Goal: Task Accomplishment & Management: Complete application form

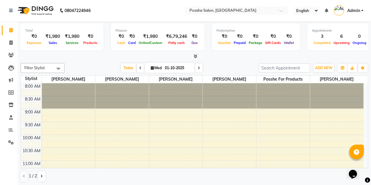
scroll to position [245, 0]
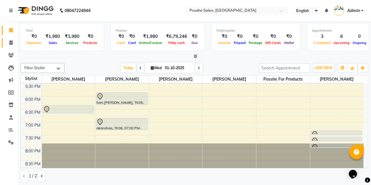
click at [11, 42] on icon at bounding box center [10, 42] width 3 height 4
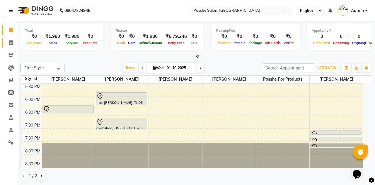
select select "service"
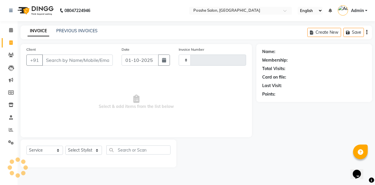
type input "2686"
select select "6052"
click at [97, 151] on select "Select Stylist" at bounding box center [83, 150] width 37 height 9
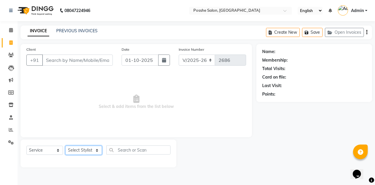
select select "43693"
click at [65, 146] on select "Select Stylist [PERSON_NAME] [PERSON_NAME] [PERSON_NAME] Posshe for products [P…" at bounding box center [83, 150] width 37 height 9
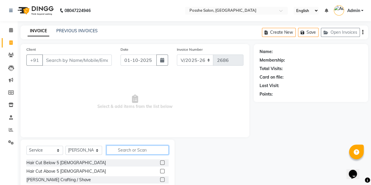
click at [118, 150] on input "text" at bounding box center [137, 149] width 62 height 9
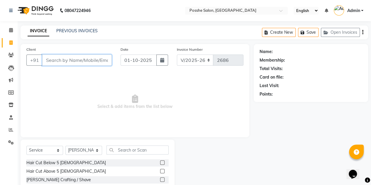
click at [69, 60] on input "Client" at bounding box center [76, 60] width 69 height 11
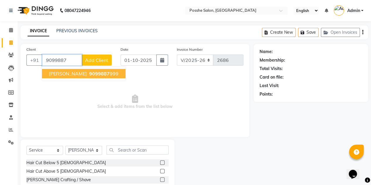
click at [70, 75] on span "[PERSON_NAME]" at bounding box center [68, 74] width 38 height 6
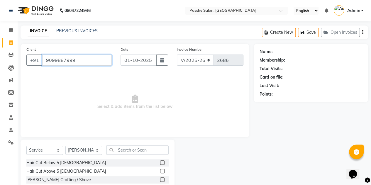
type input "9099887999"
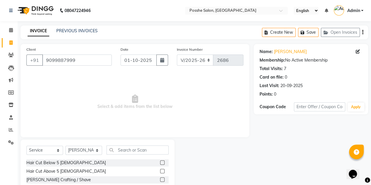
click at [160, 170] on label at bounding box center [162, 171] width 4 height 4
click at [160, 170] on input "checkbox" at bounding box center [162, 171] width 4 height 4
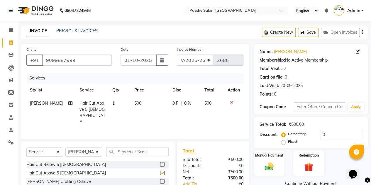
checkbox input "false"
click at [160, 180] on label at bounding box center [162, 181] width 4 height 4
click at [160, 180] on input "checkbox" at bounding box center [162, 182] width 4 height 4
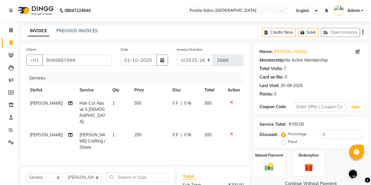
checkbox input "false"
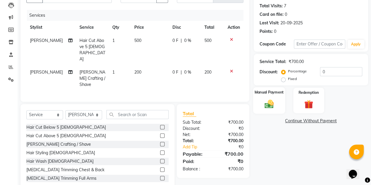
click at [266, 107] on img at bounding box center [268, 103] width 15 height 11
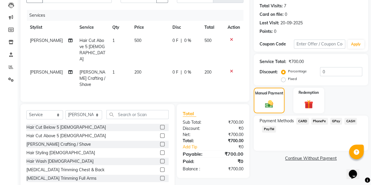
click at [353, 123] on span "CASH" at bounding box center [350, 121] width 13 height 7
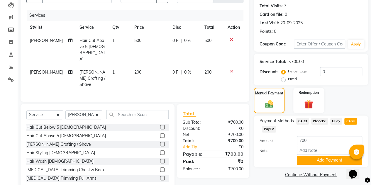
scroll to position [65, 0]
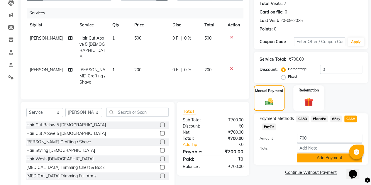
click at [324, 161] on button "Add Payment" at bounding box center [329, 157] width 65 height 9
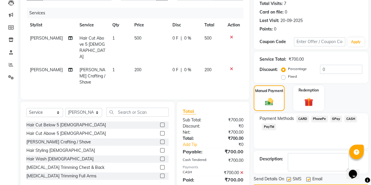
scroll to position [81, 0]
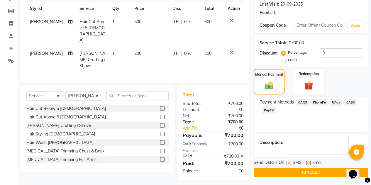
click at [308, 161] on label at bounding box center [308, 163] width 4 height 4
click at [308, 161] on input "checkbox" at bounding box center [308, 163] width 4 height 4
checkbox input "false"
click at [288, 161] on label at bounding box center [288, 163] width 4 height 4
click at [288, 161] on input "checkbox" at bounding box center [288, 163] width 4 height 4
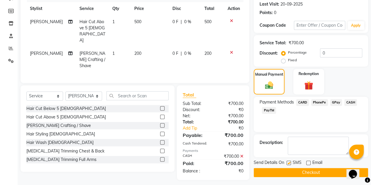
checkbox input "false"
click at [294, 170] on button "Checkout" at bounding box center [311, 172] width 114 height 9
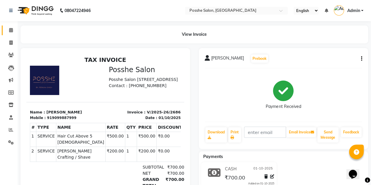
click at [5, 30] on link "Calendar" at bounding box center [9, 30] width 14 height 10
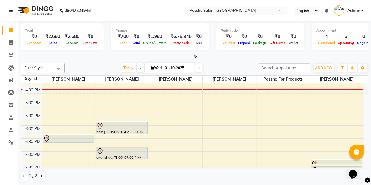
scroll to position [215, 0]
click at [95, 67] on div "[DATE] [DATE]" at bounding box center [161, 68] width 188 height 9
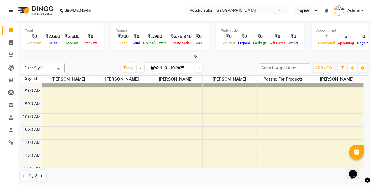
scroll to position [0, 0]
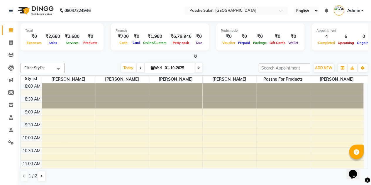
click at [107, 66] on div "[DATE] [DATE]" at bounding box center [161, 68] width 188 height 9
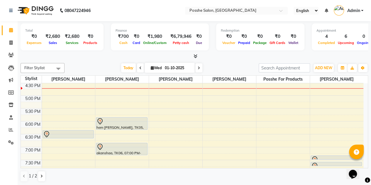
scroll to position [221, 0]
